Goal: Transaction & Acquisition: Book appointment/travel/reservation

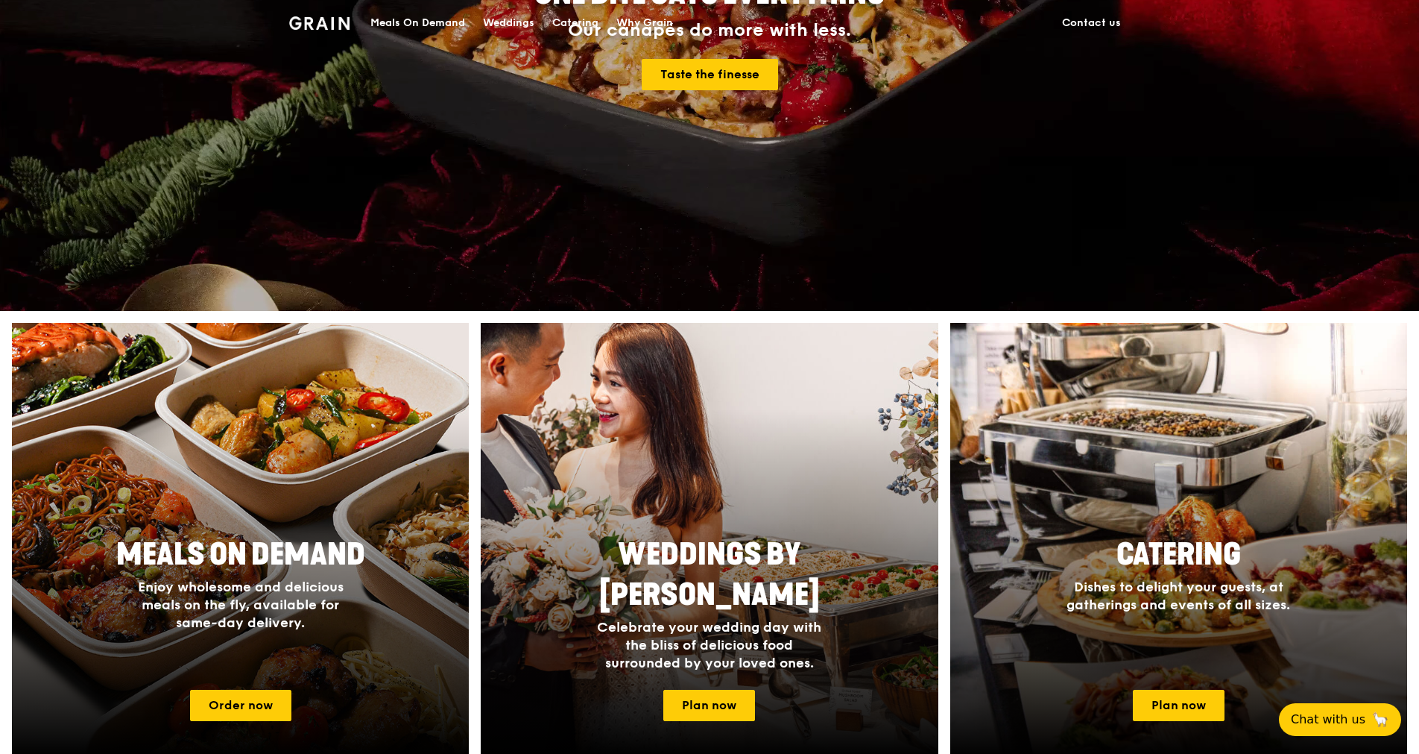
scroll to position [447, 0]
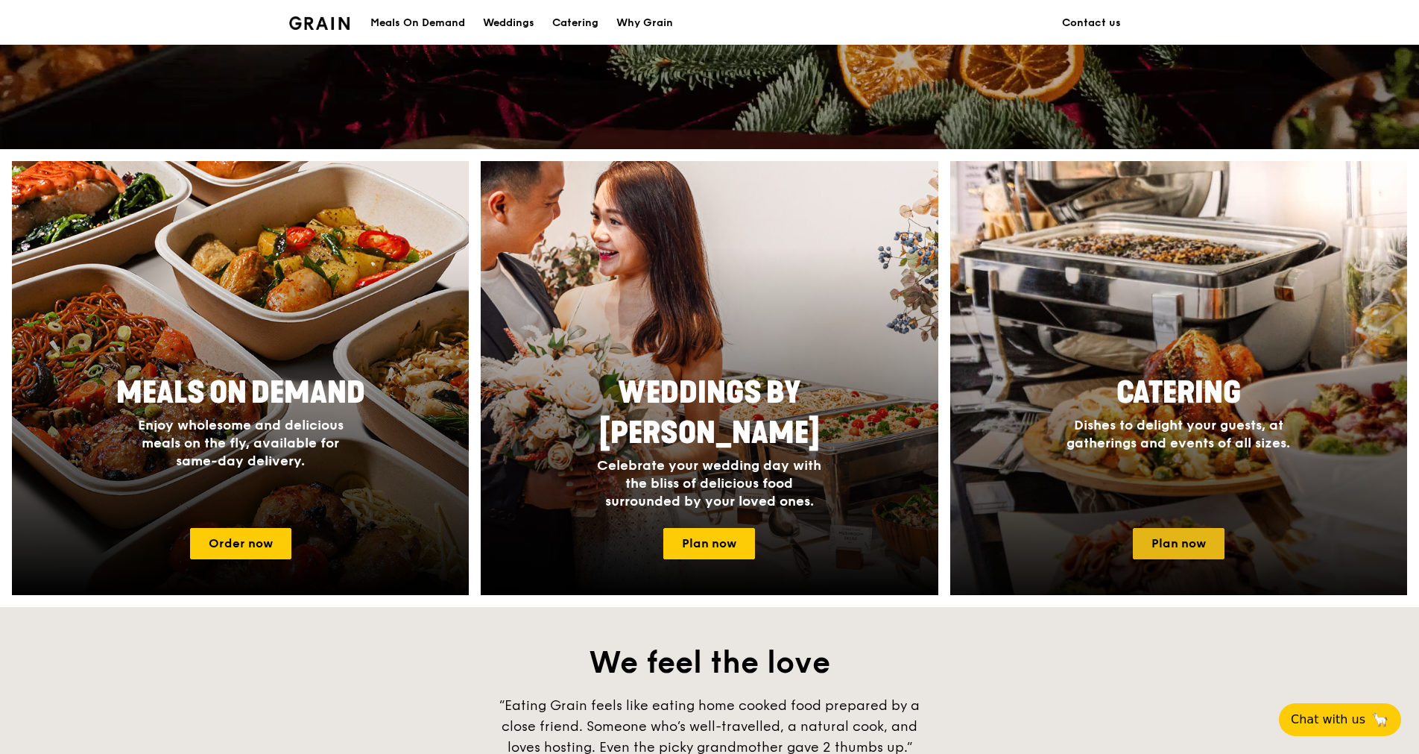
click at [1205, 536] on link "Plan now" at bounding box center [1179, 543] width 92 height 31
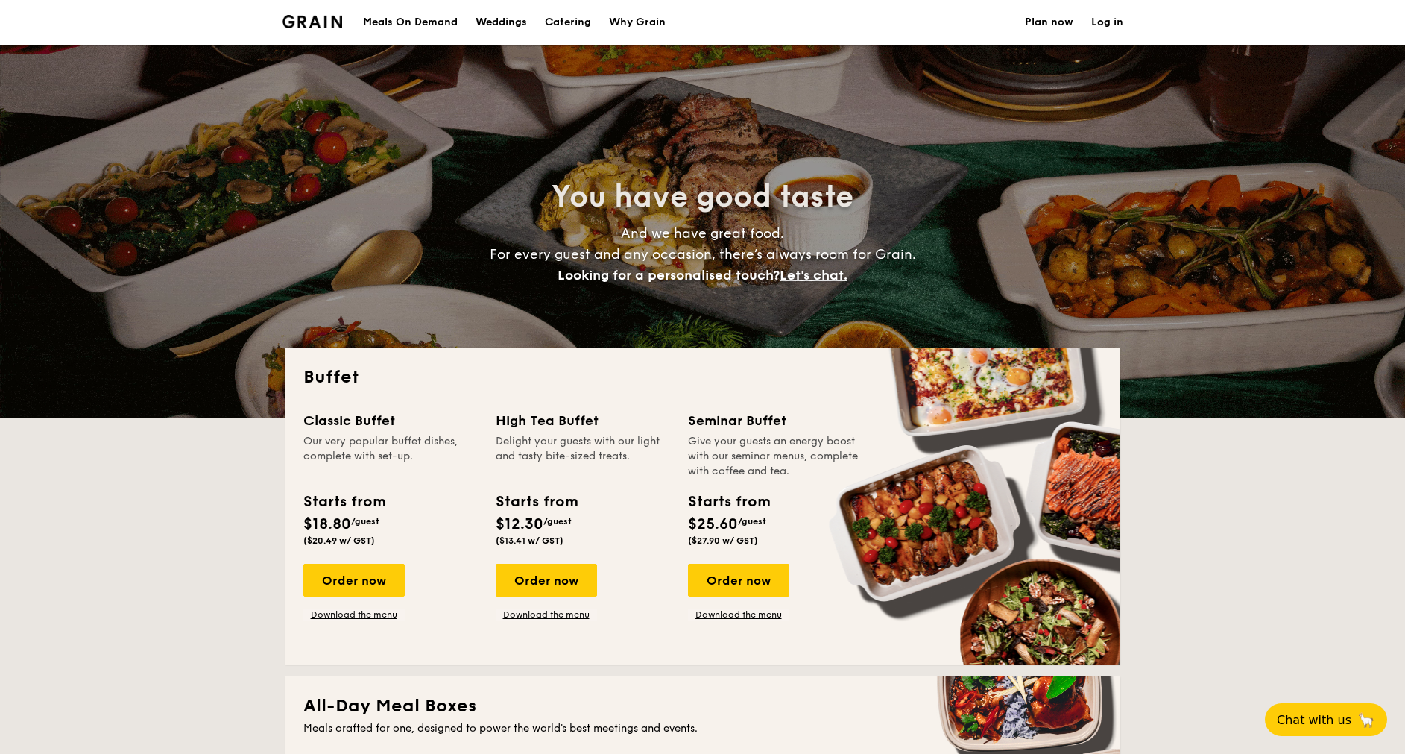
select select
click at [360, 573] on div "Order now" at bounding box center [353, 580] width 101 height 33
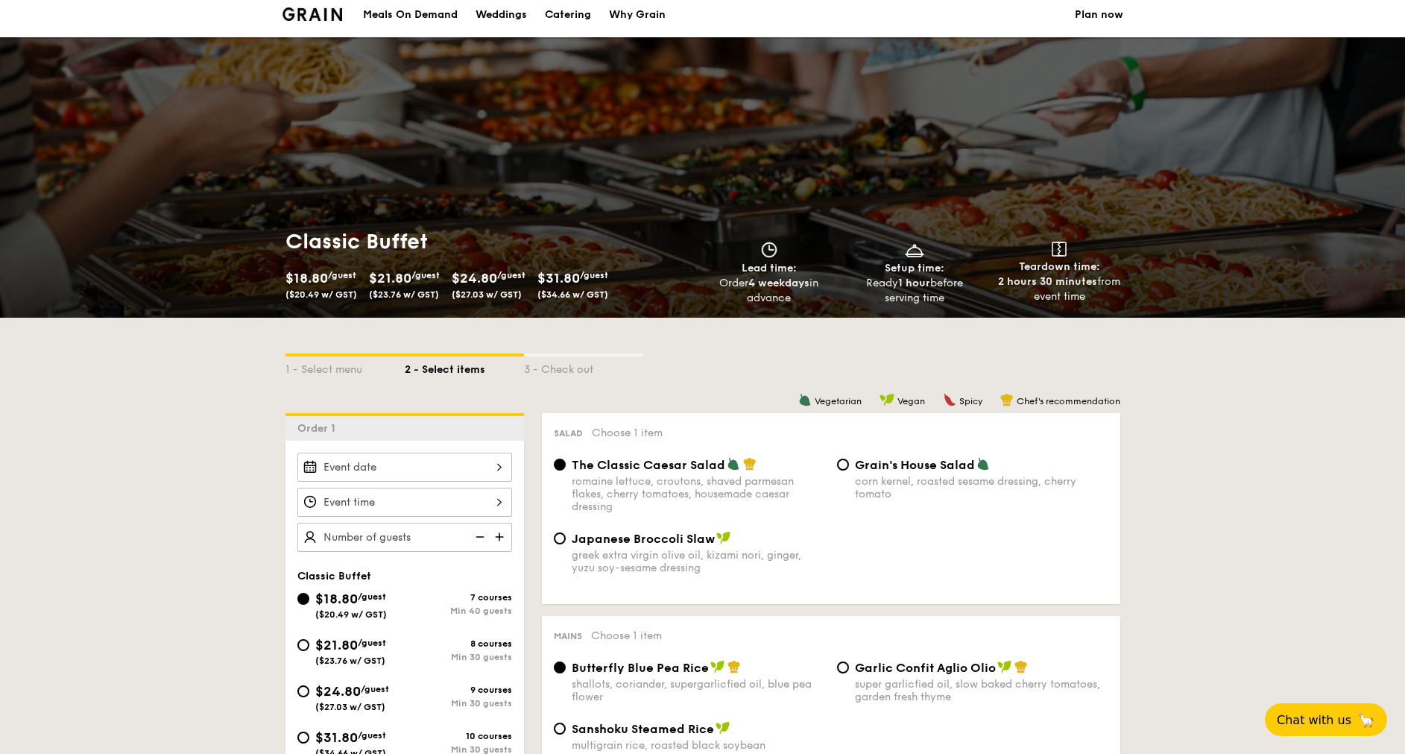
scroll to position [112, 0]
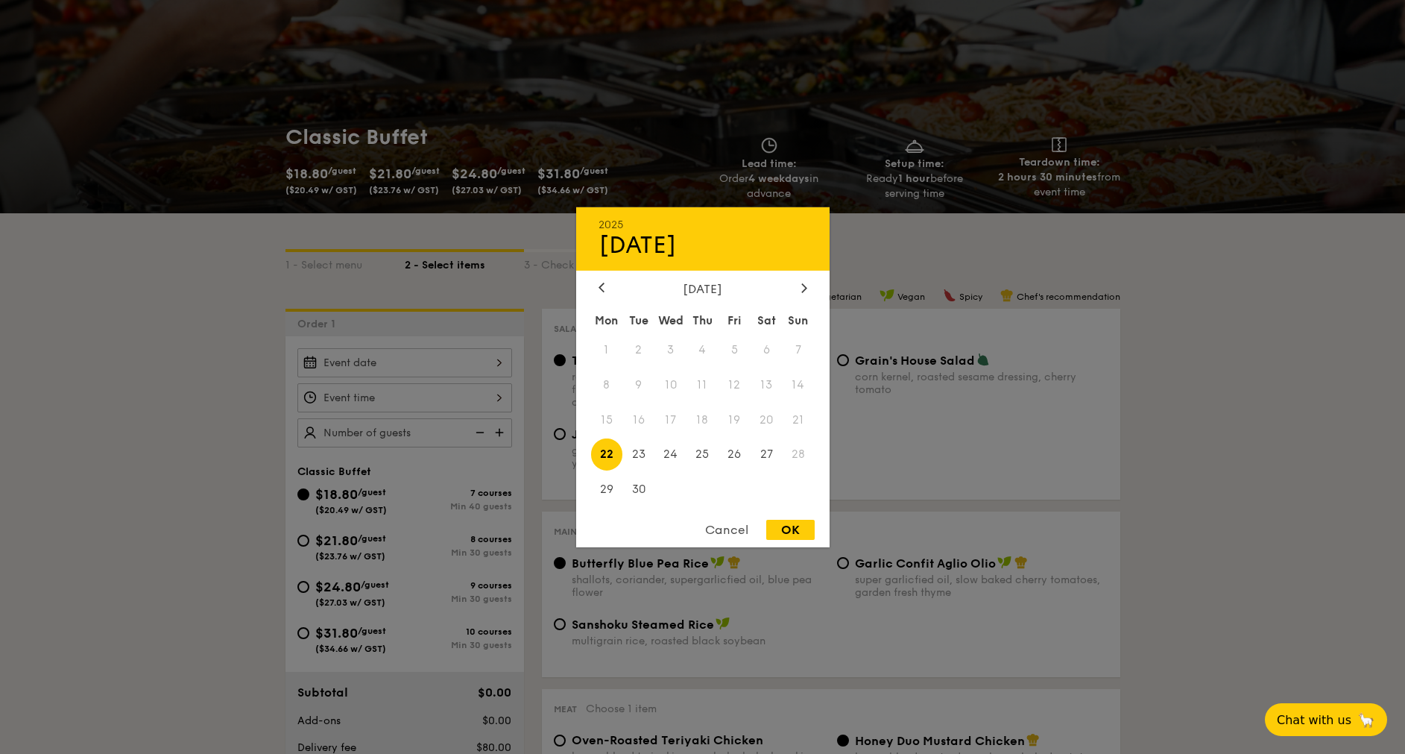
click at [442, 362] on div "2025 Sep 22 September 2025 Mon Tue Wed Thu Fri Sat Sun 1 2 3 4 5 6 7 8 9 10 11 …" at bounding box center [404, 362] width 215 height 29
click at [737, 417] on span "19" at bounding box center [735, 419] width 32 height 32
click at [785, 532] on div "OK" at bounding box center [790, 530] width 48 height 20
type input "Sep 22, 2025"
